Goal: Information Seeking & Learning: Find specific fact

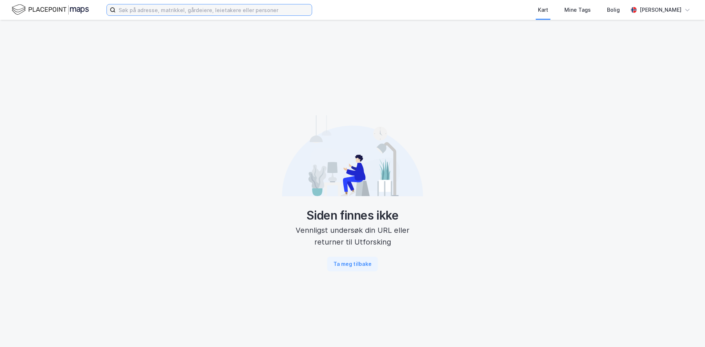
click at [209, 9] on input at bounding box center [214, 9] width 196 height 11
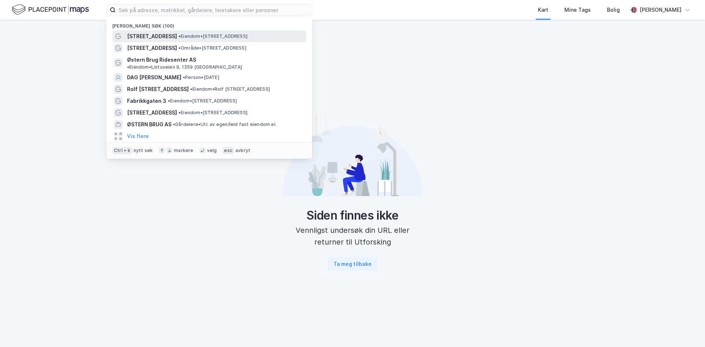
click at [186, 36] on span "• Eiendom • [STREET_ADDRESS]" at bounding box center [213, 36] width 69 height 6
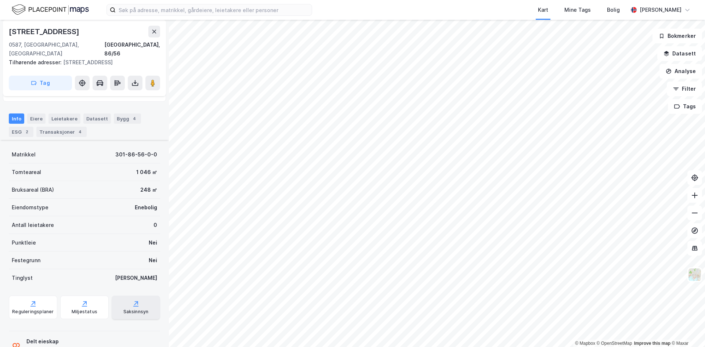
scroll to position [84, 0]
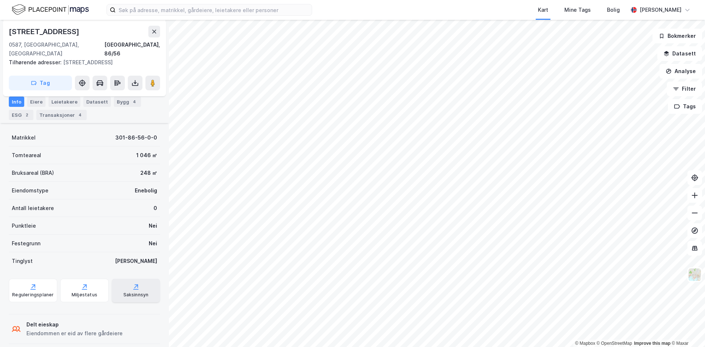
click at [123, 292] on div "Saksinnsyn" at bounding box center [135, 295] width 25 height 6
